Goal: Information Seeking & Learning: Learn about a topic

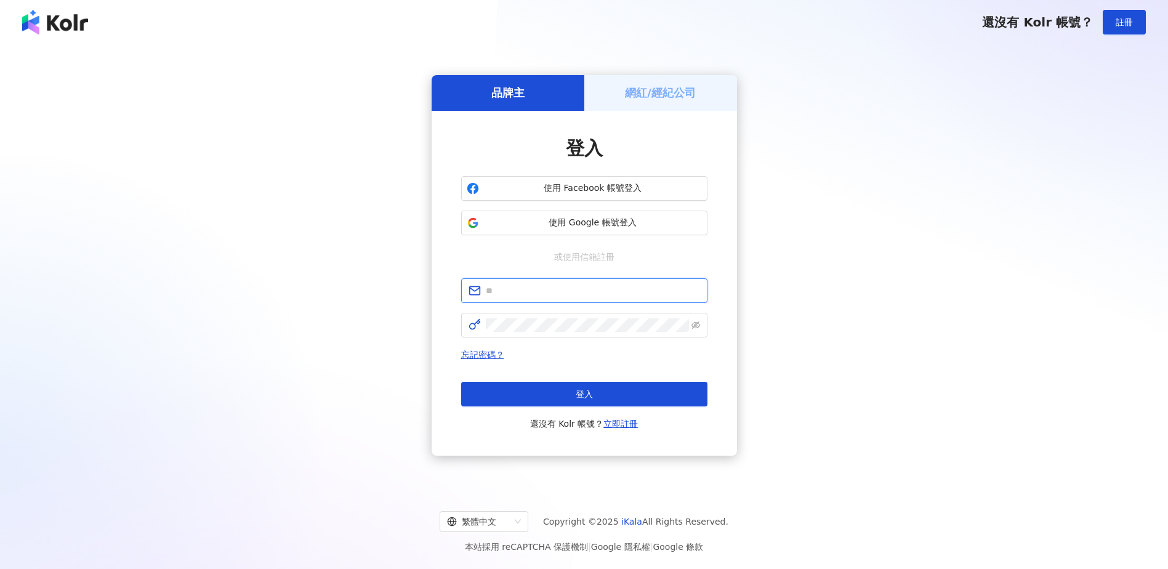
click at [604, 289] on input "text" at bounding box center [593, 291] width 214 height 14
type input "*"
type input "**********"
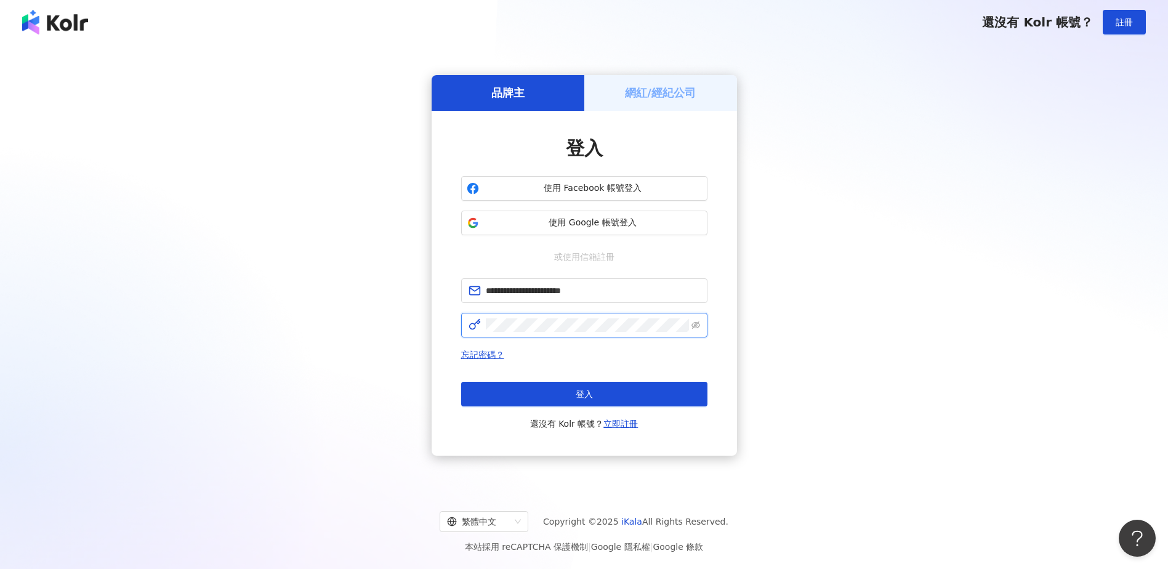
click button "登入" at bounding box center [584, 394] width 246 height 25
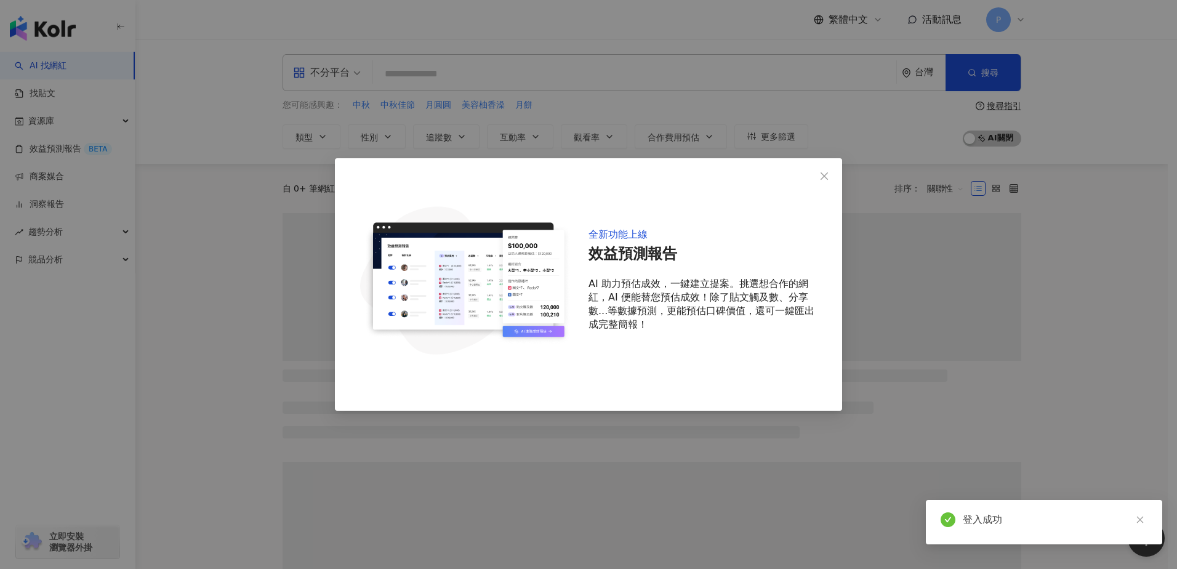
click at [827, 175] on icon "close" at bounding box center [824, 176] width 10 height 10
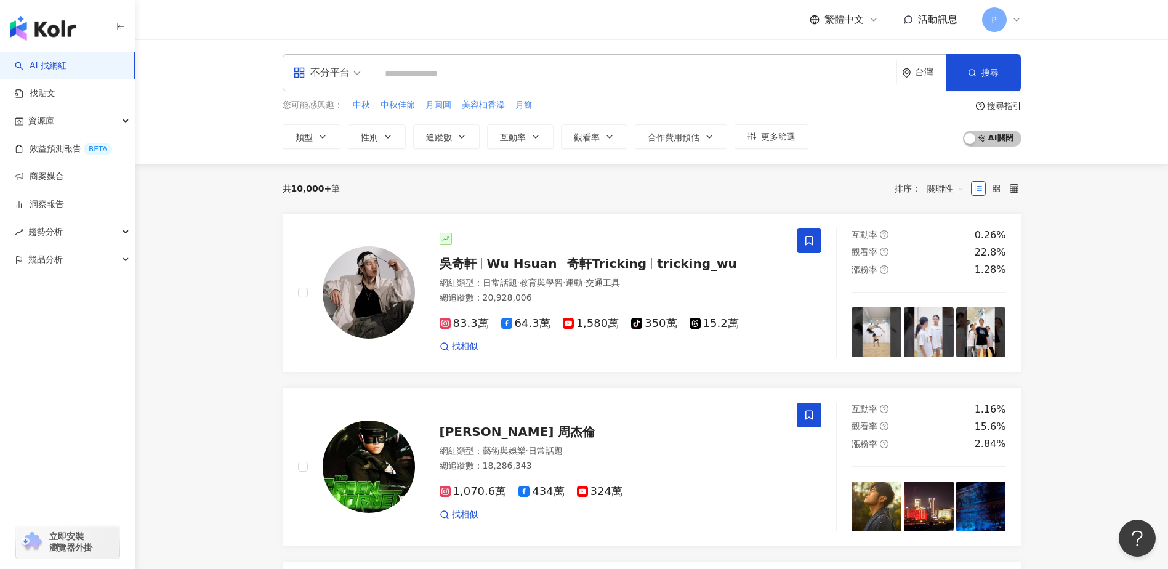
click at [1007, 20] on div "P" at bounding box center [1001, 19] width 39 height 25
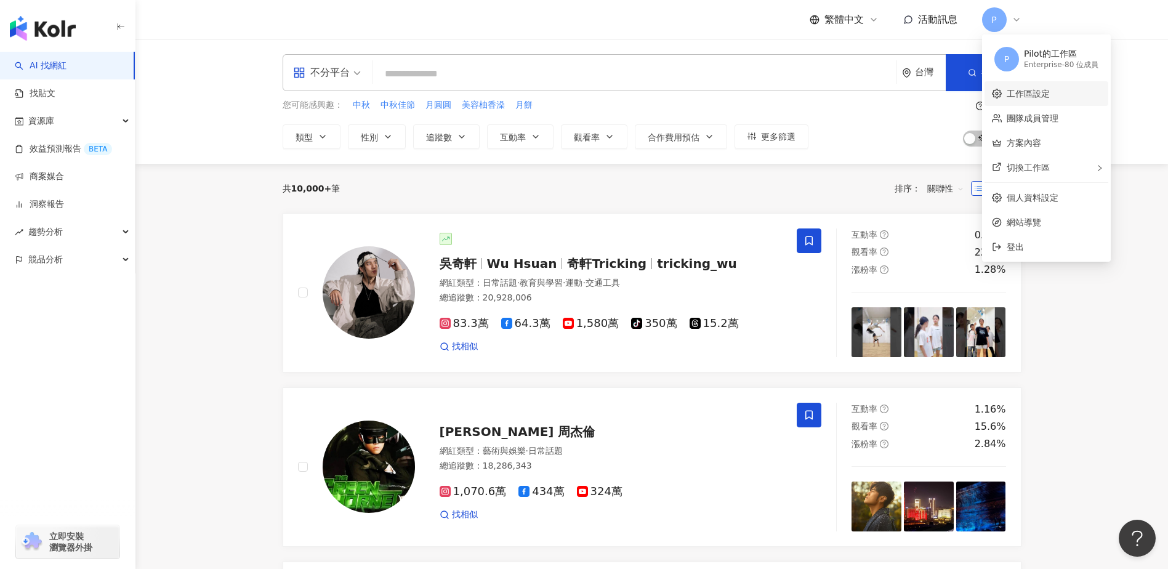
click at [1050, 98] on link "工作區設定" at bounding box center [1028, 94] width 43 height 10
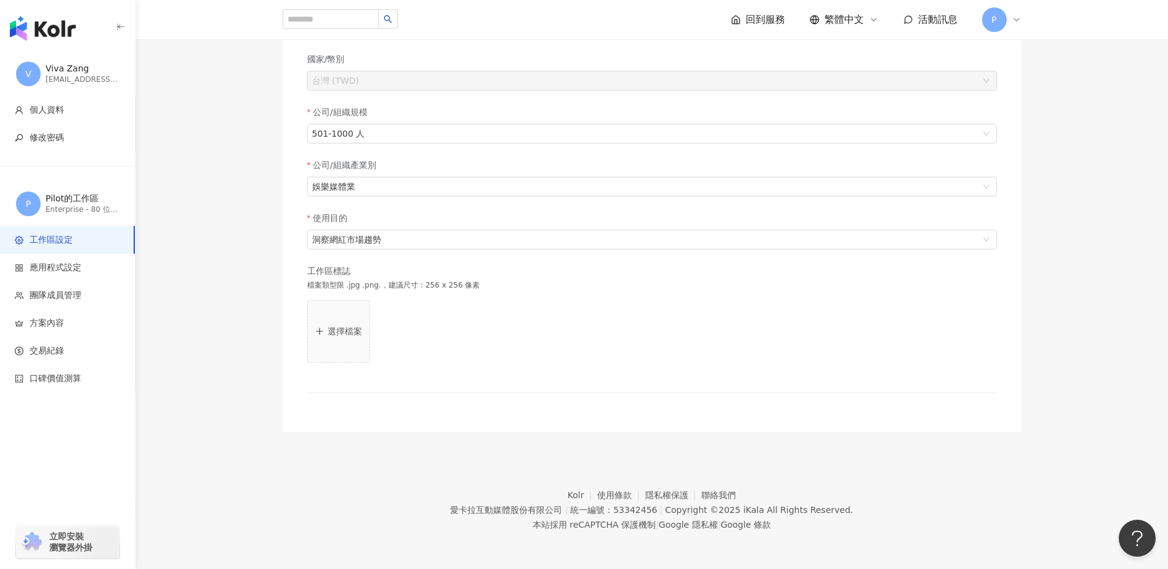
scroll to position [196, 0]
click at [1002, 20] on span "P" at bounding box center [994, 19] width 25 height 25
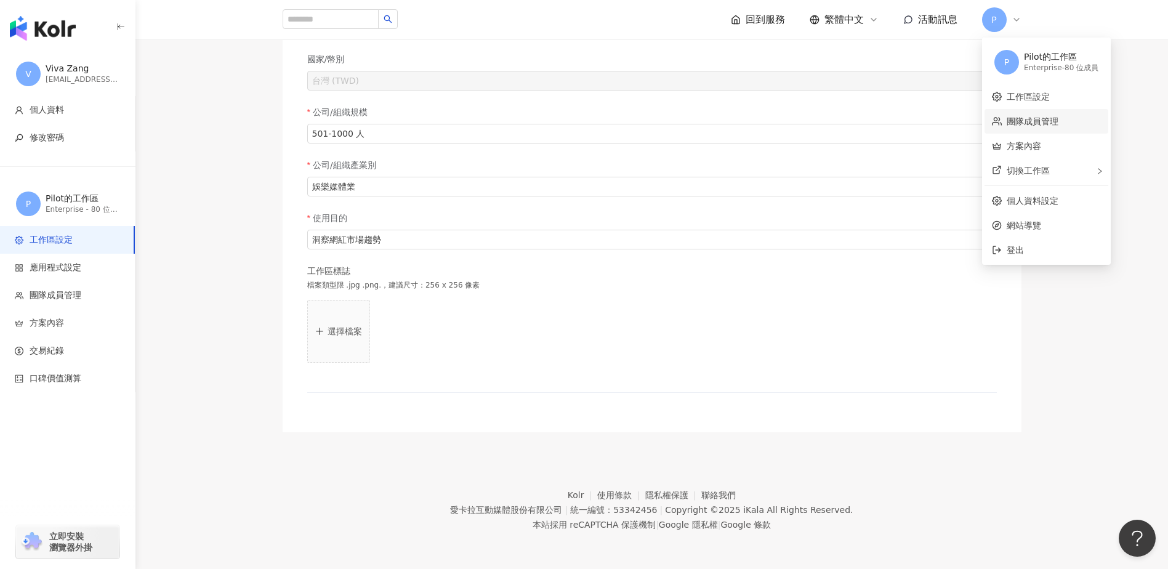
click at [1047, 122] on link "團隊成員管理" at bounding box center [1033, 121] width 52 height 10
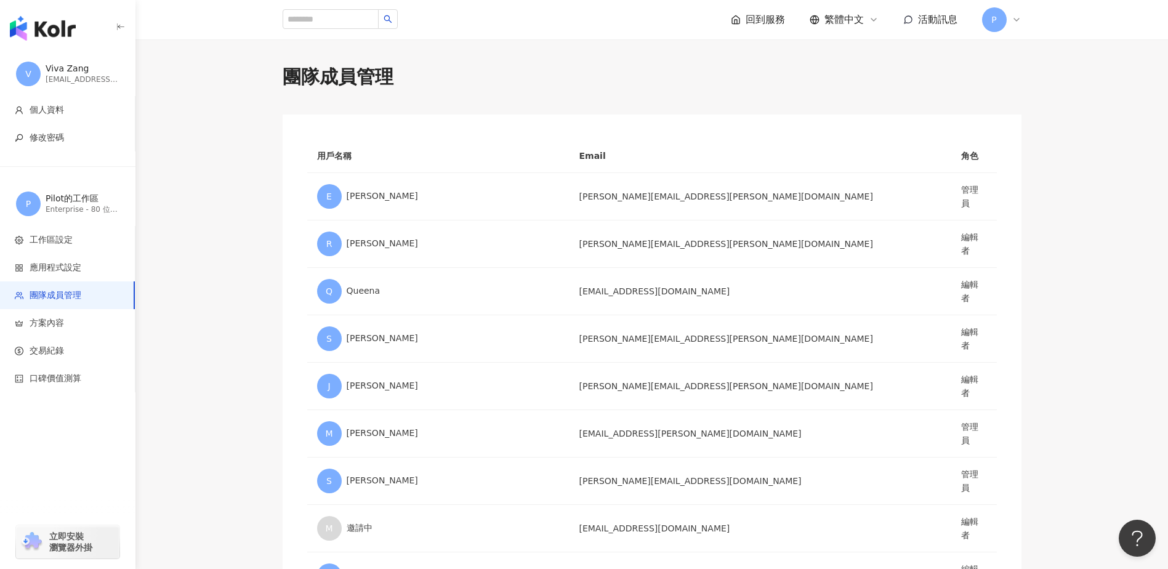
click at [1005, 16] on span "P" at bounding box center [994, 19] width 25 height 25
click at [1025, 91] on link "工作區設定" at bounding box center [1028, 94] width 43 height 10
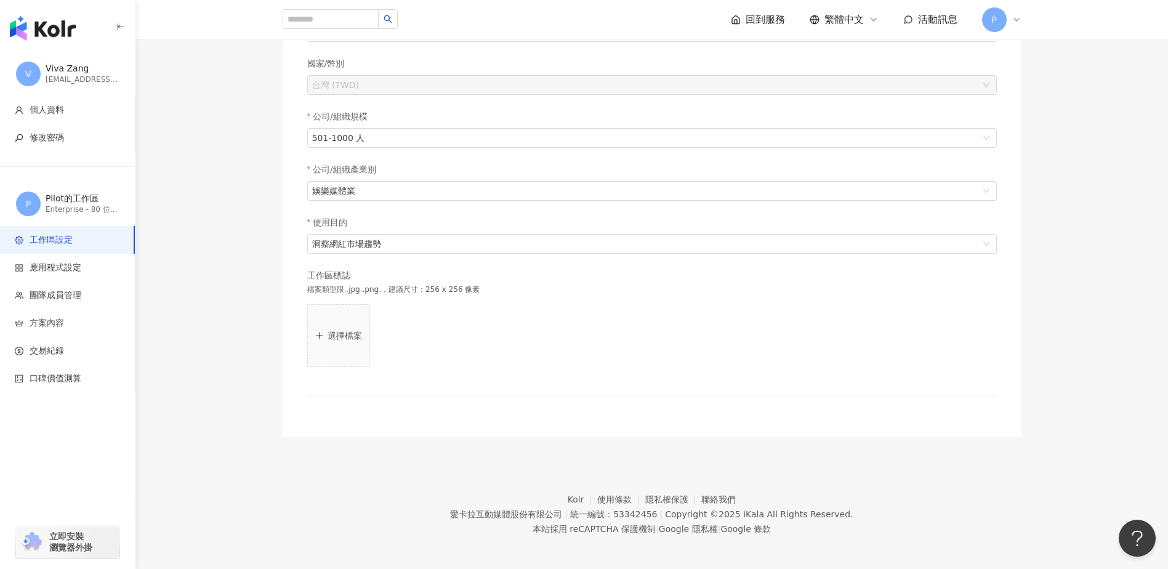
scroll to position [196, 0]
click at [379, 19] on input "search" at bounding box center [331, 19] width 96 height 20
click at [744, 15] on div "回到服務" at bounding box center [758, 20] width 54 height 14
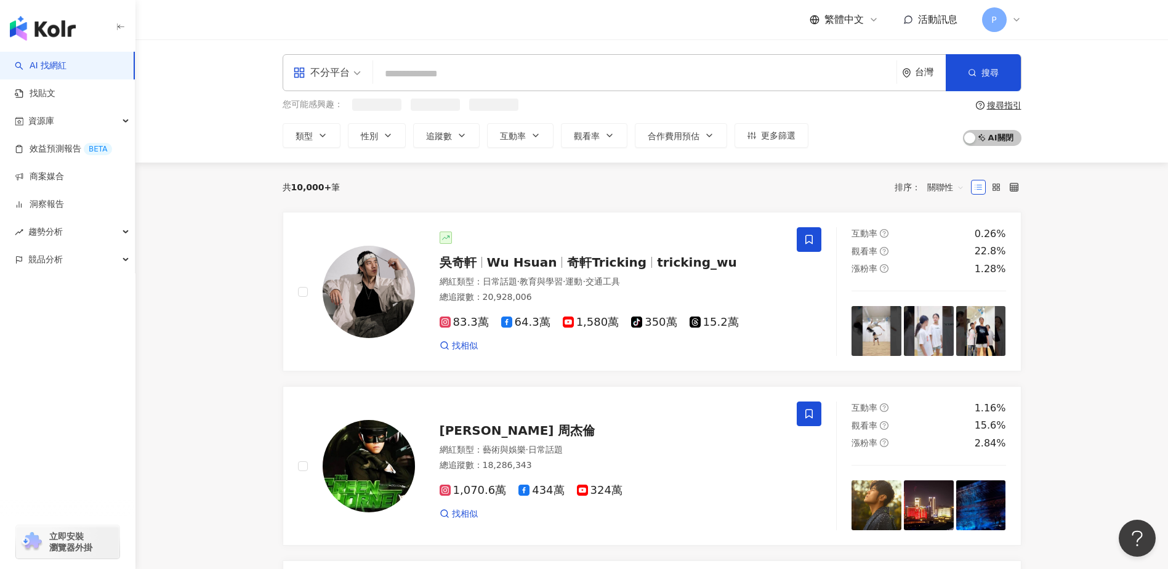
click at [462, 73] on input "search" at bounding box center [634, 73] width 513 height 23
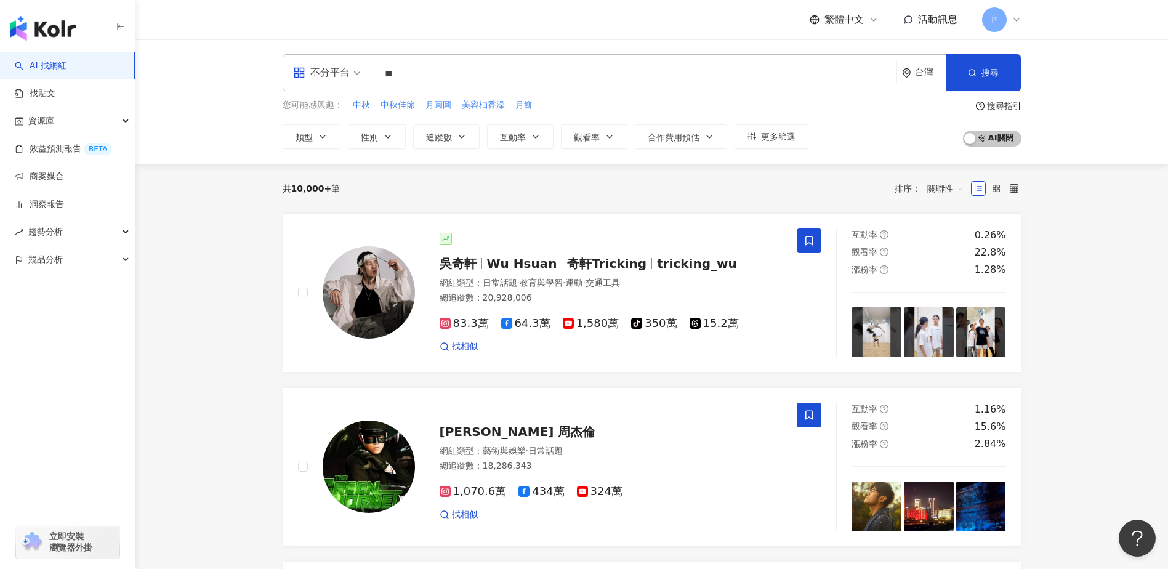
type input "*"
type input "***"
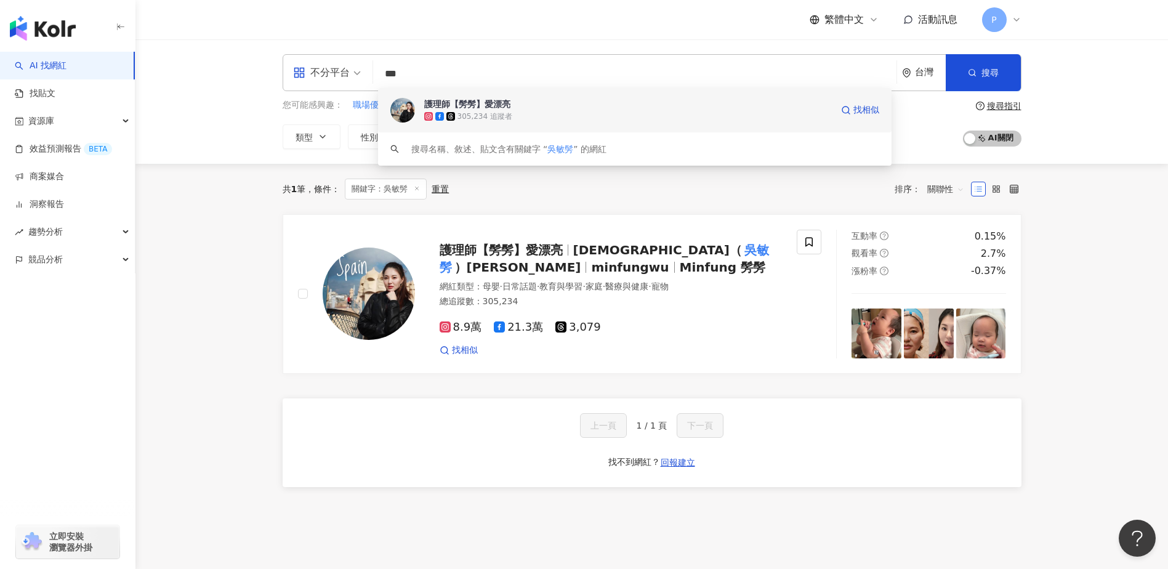
click at [488, 110] on div "護理師【髣髣】愛漂亮" at bounding box center [467, 104] width 86 height 12
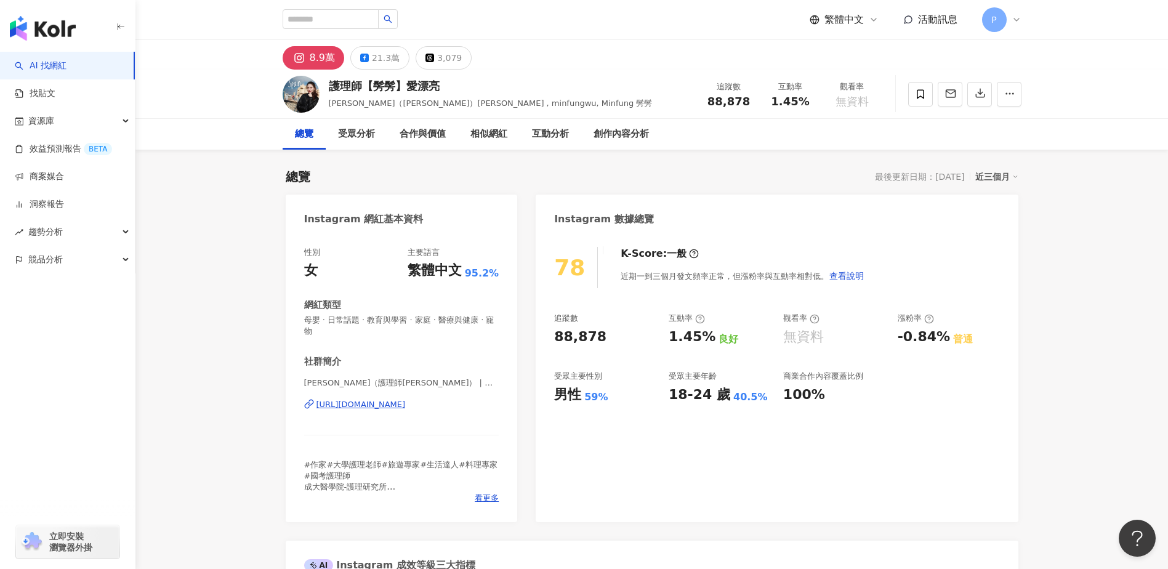
click at [404, 406] on div "[URL][DOMAIN_NAME]" at bounding box center [360, 404] width 89 height 11
click at [380, 52] on div "21.3萬" at bounding box center [386, 57] width 28 height 17
click at [380, 57] on div "21.3萬" at bounding box center [386, 57] width 28 height 17
click at [374, 53] on div "21.3萬" at bounding box center [386, 57] width 28 height 17
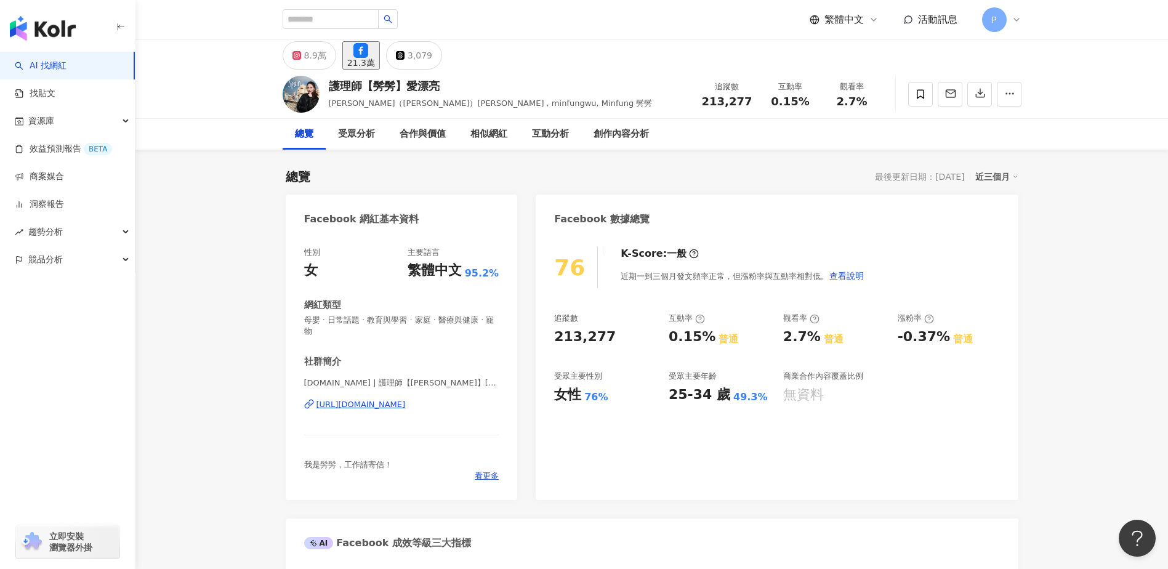
click at [406, 406] on div "[URL][DOMAIN_NAME]" at bounding box center [360, 404] width 89 height 11
